Goal: Task Accomplishment & Management: Complete application form

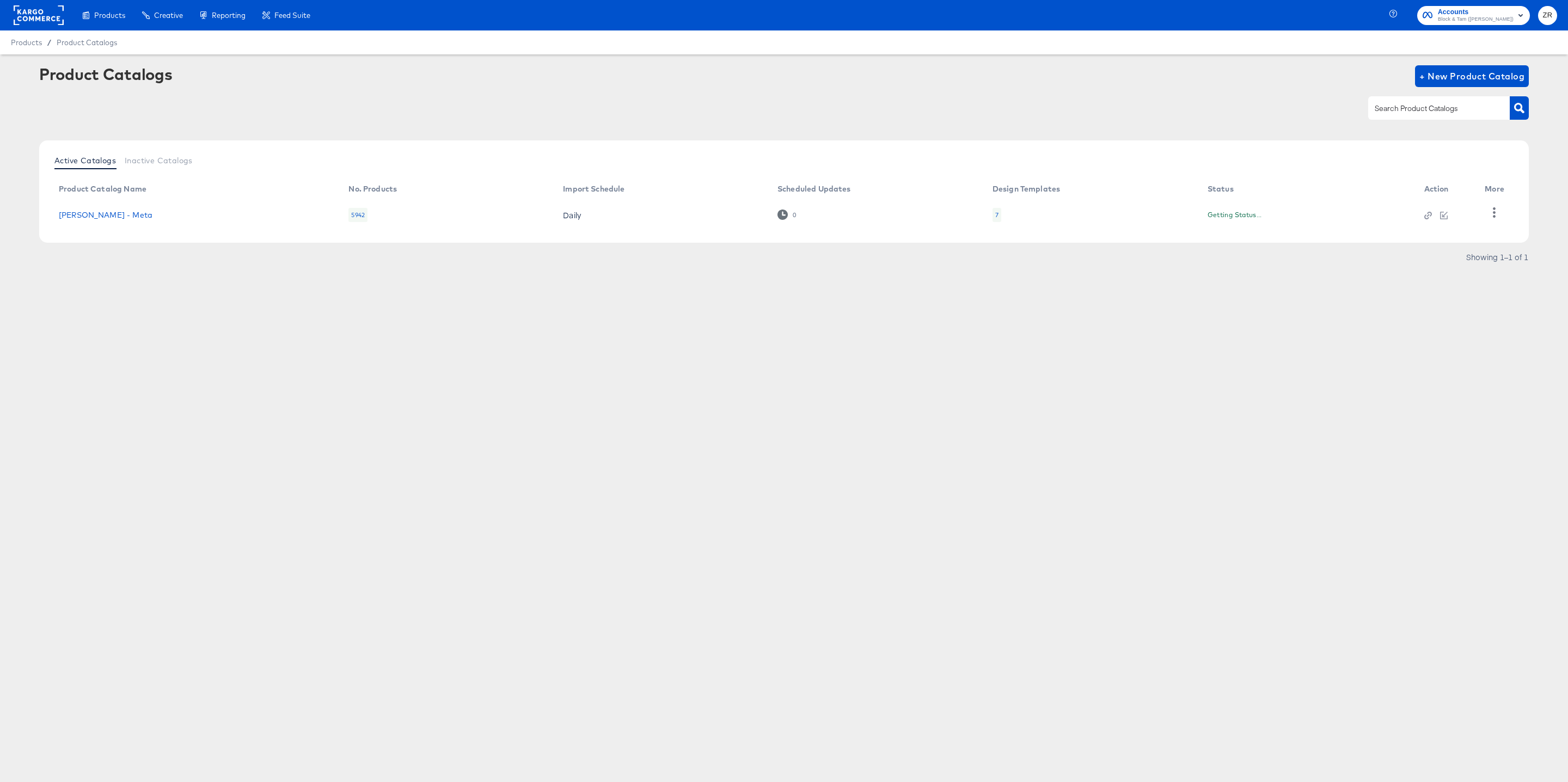
click at [1550, 15] on span "ZR" at bounding box center [1547, 15] width 10 height 13
click at [1505, 101] on link "Internal Dashboard" at bounding box center [1488, 109] width 82 height 19
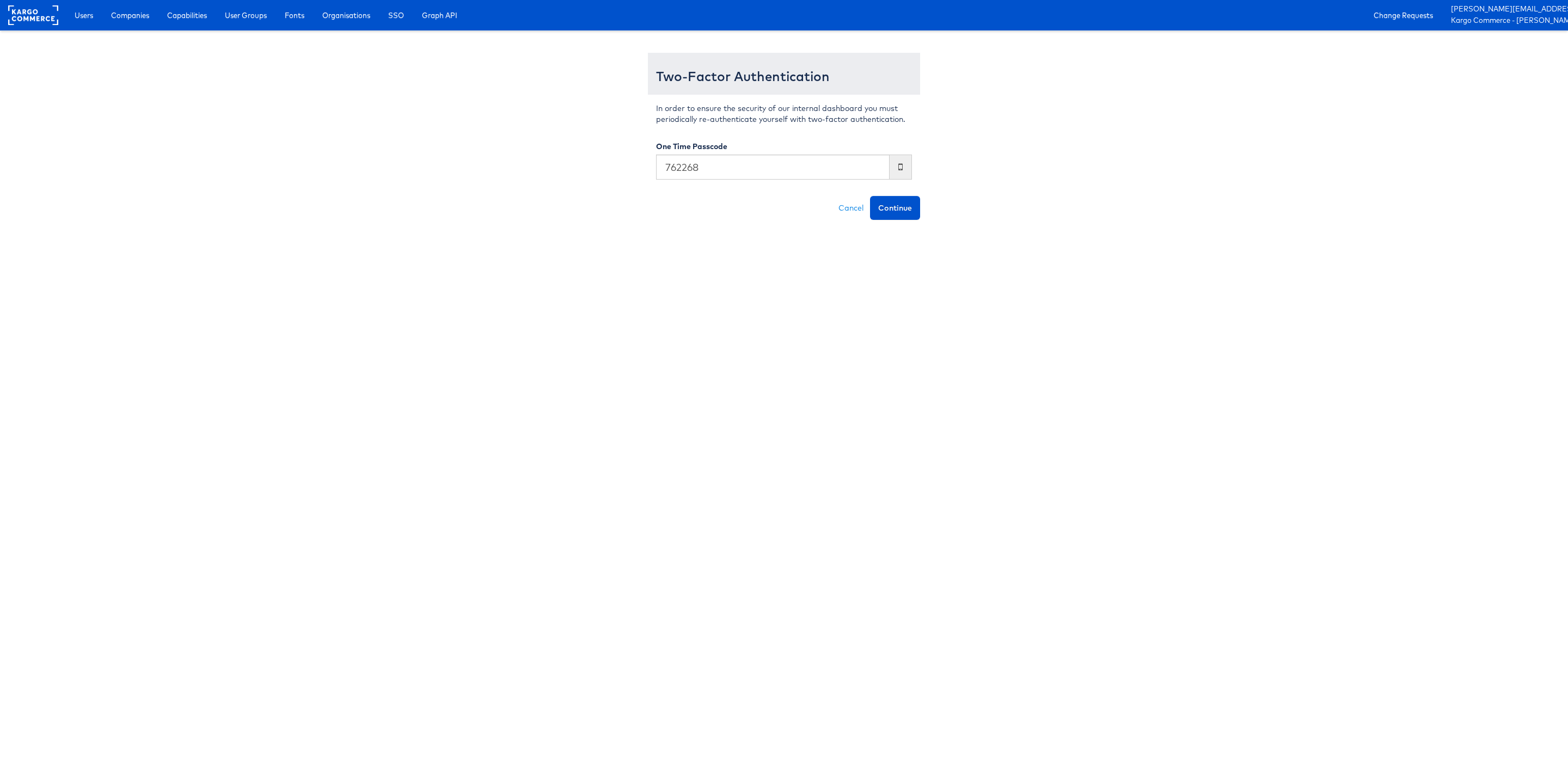
type input "762268"
click at [870, 196] on button "Continue" at bounding box center [895, 208] width 50 height 24
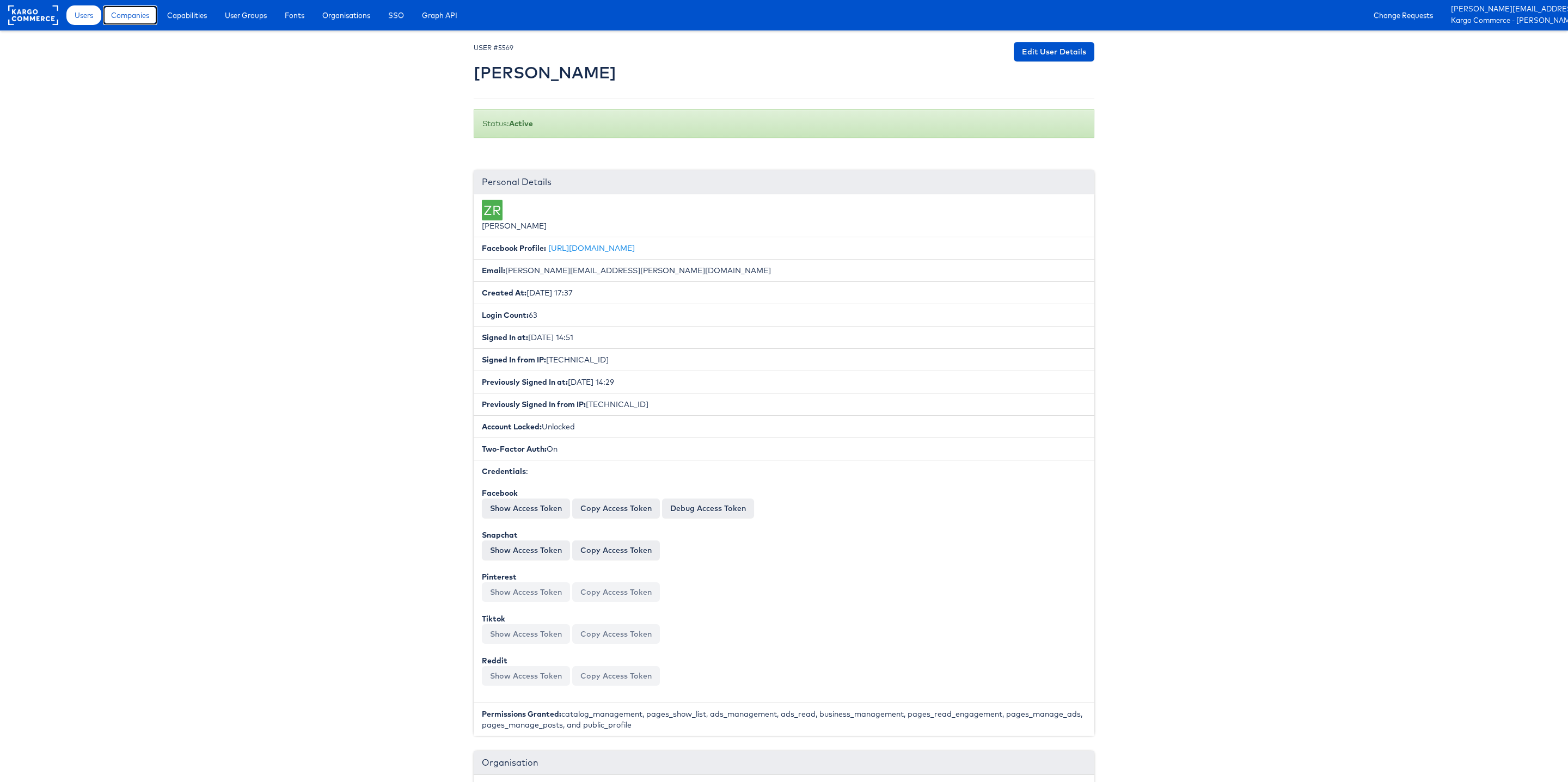
click at [130, 17] on span "Companies" at bounding box center [130, 15] width 38 height 11
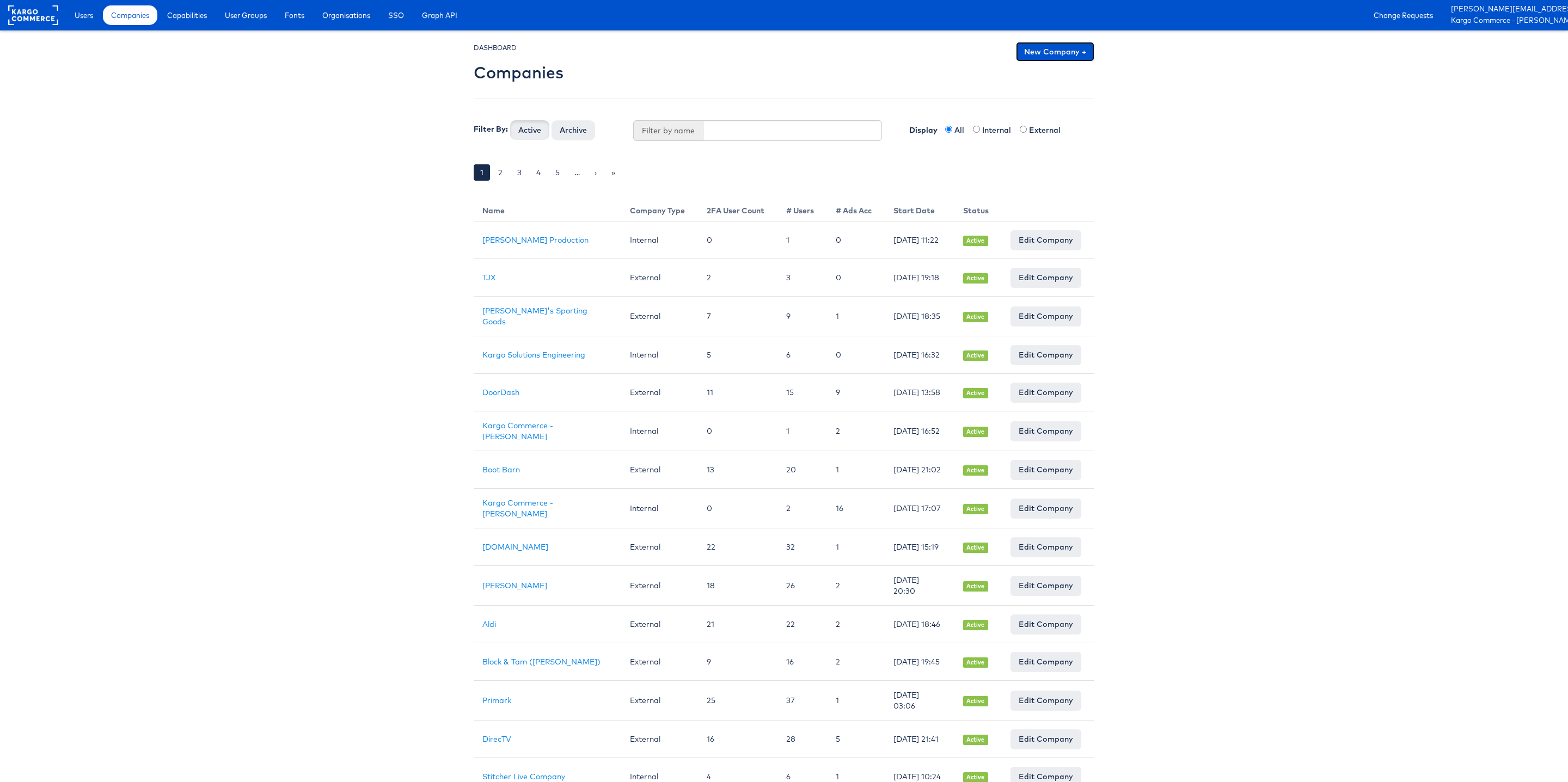
click at [1060, 52] on link "New Company +" at bounding box center [1055, 52] width 79 height 19
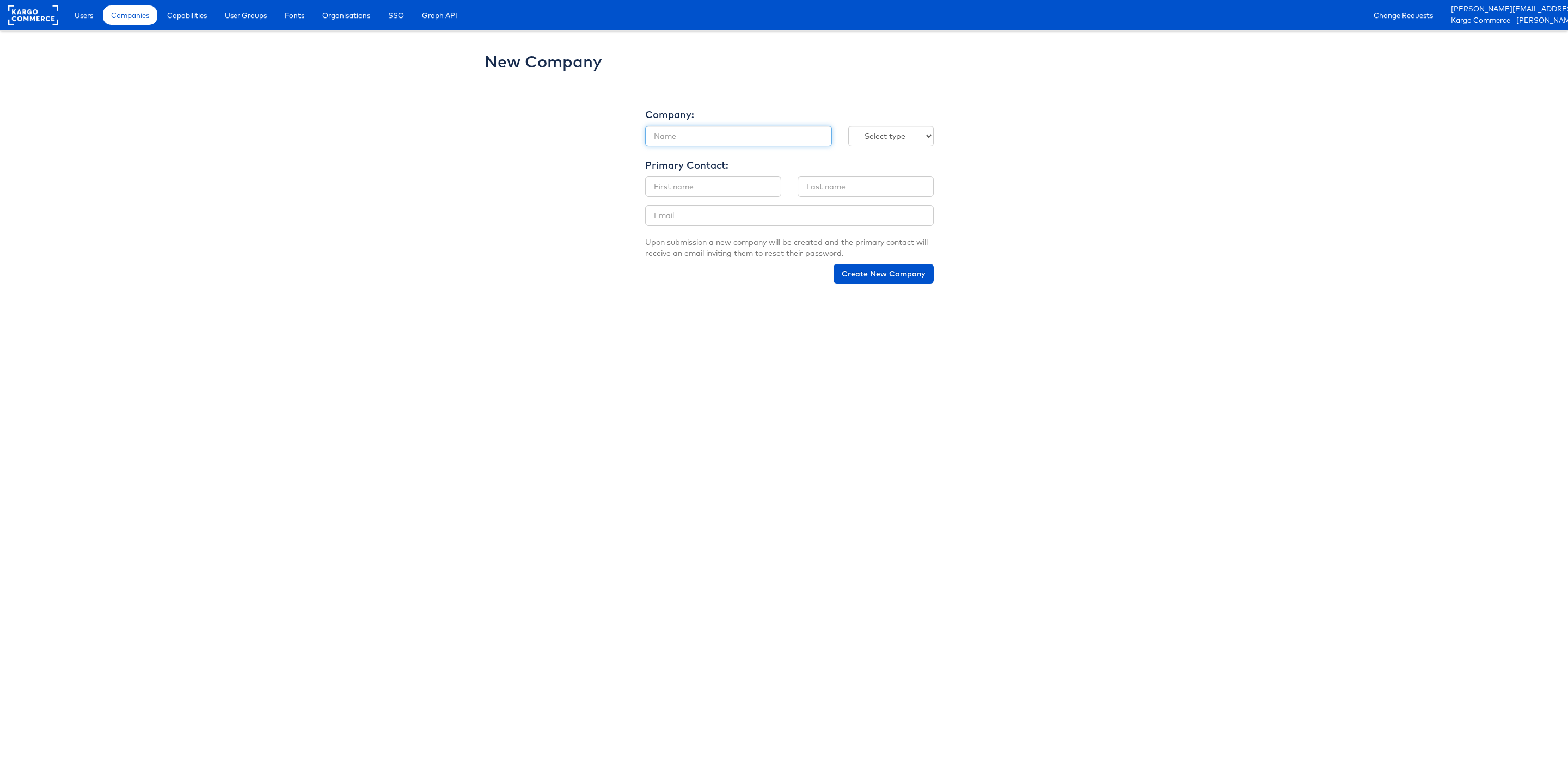
click at [716, 134] on input "text" at bounding box center [738, 136] width 187 height 21
paste input "Canvas x Kia"
type input "Canvas x Kia"
click at [708, 189] on input "text" at bounding box center [713, 187] width 136 height 21
type input "[PERSON_NAME]"
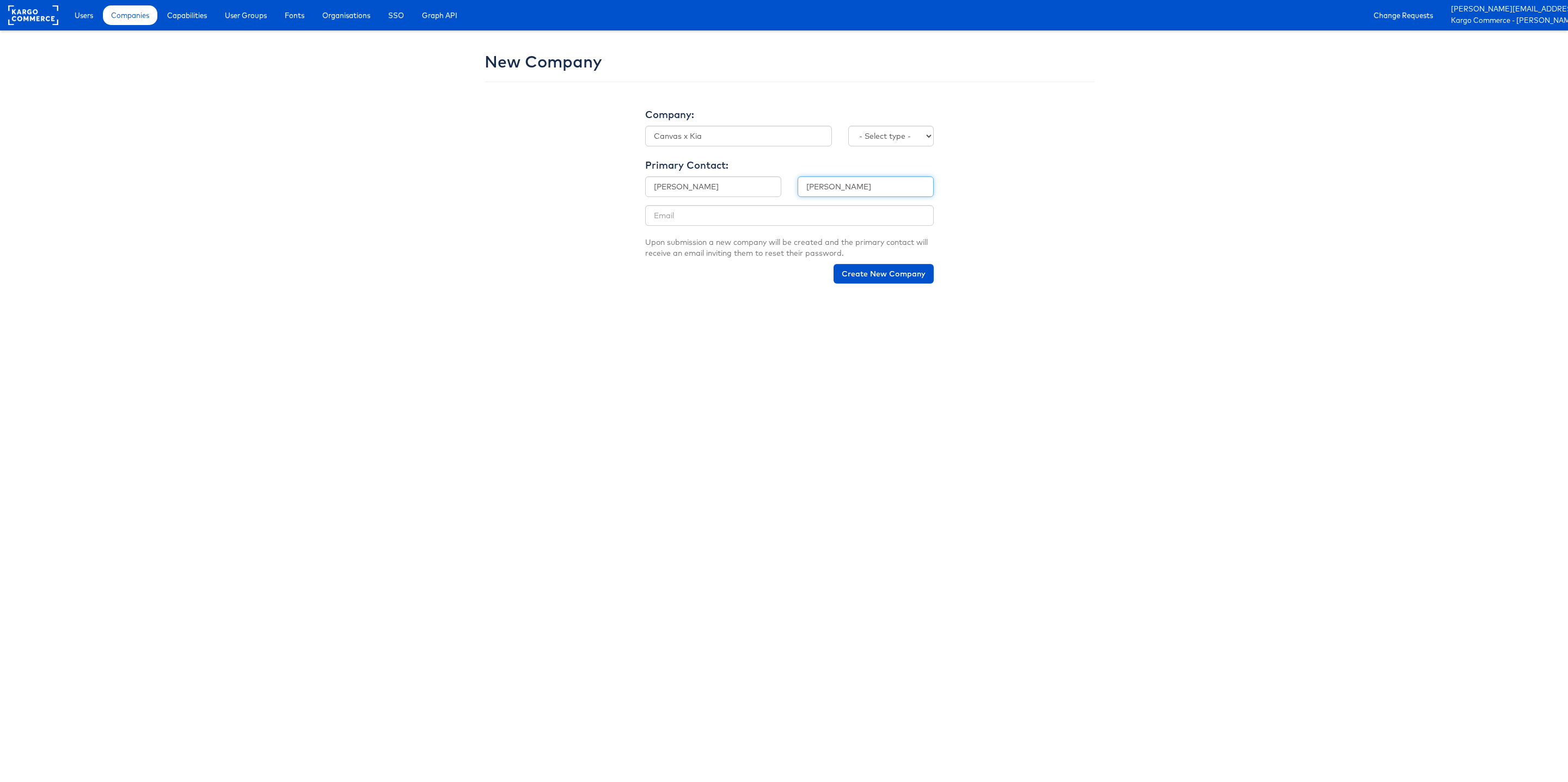
type input "[PERSON_NAME]"
paste input "[PERSON_NAME][EMAIL_ADDRESS][PERSON_NAME][DOMAIN_NAME]"
type input "[PERSON_NAME][EMAIL_ADDRESS][PERSON_NAME][DOMAIN_NAME]"
click at [910, 136] on select "- Select type - Internal External" at bounding box center [891, 136] width 85 height 21
select select "INTERNAL"
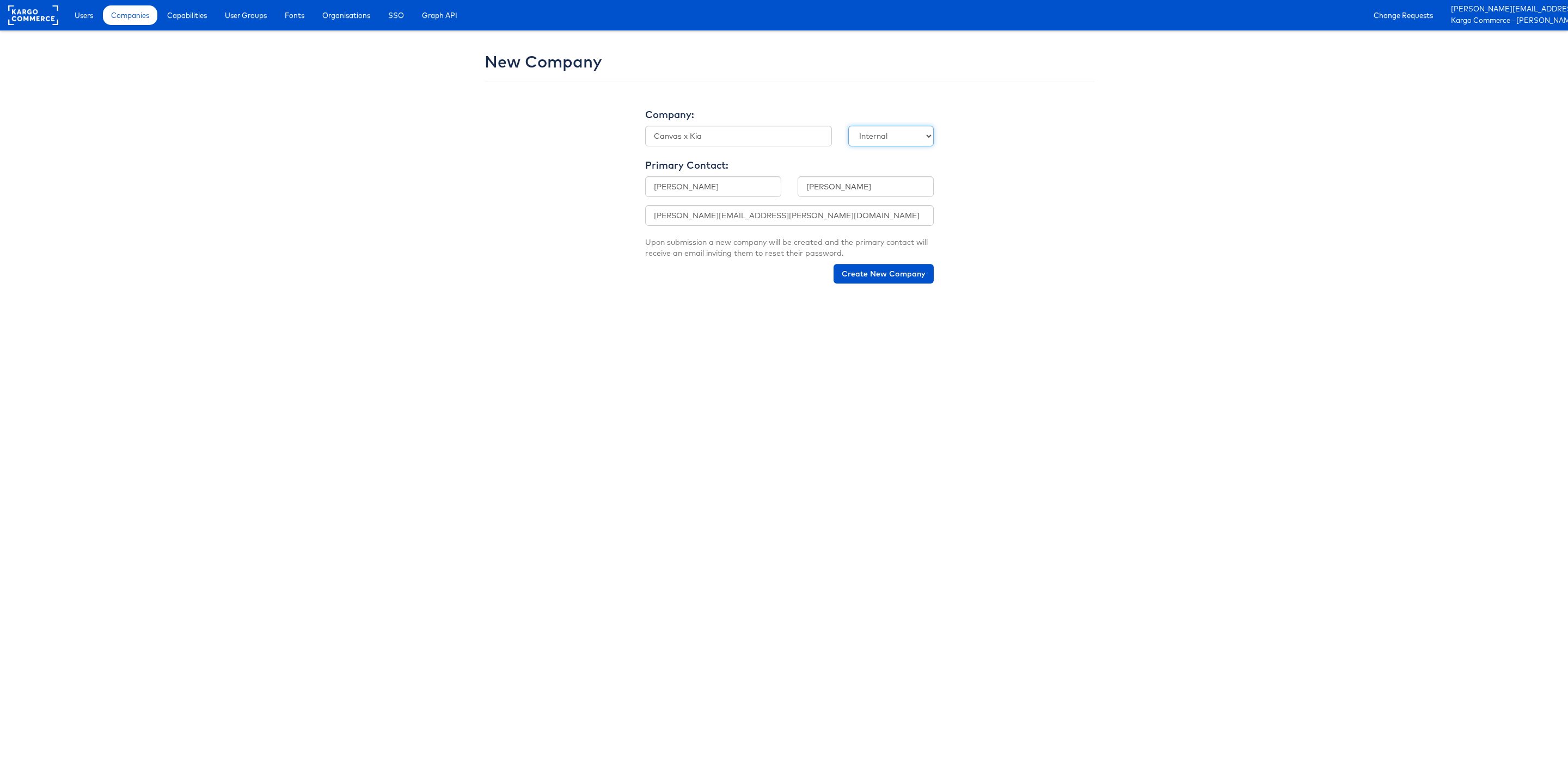
click at [849, 126] on select "- Select type - Internal External" at bounding box center [891, 136] width 85 height 21
click at [872, 276] on button "Create New Company" at bounding box center [883, 274] width 100 height 19
